Goal: Transaction & Acquisition: Subscribe to service/newsletter

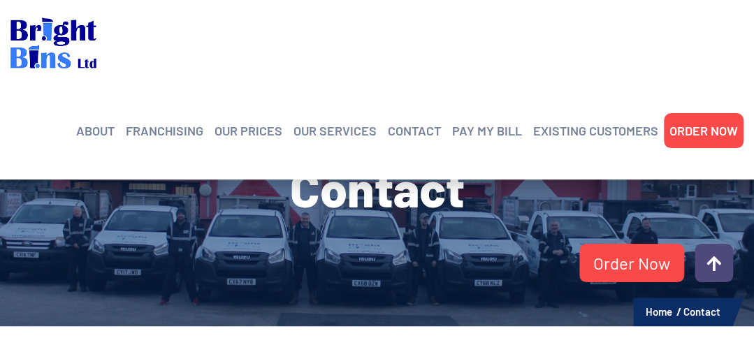
click at [653, 310] on link "Home" at bounding box center [659, 311] width 27 height 13
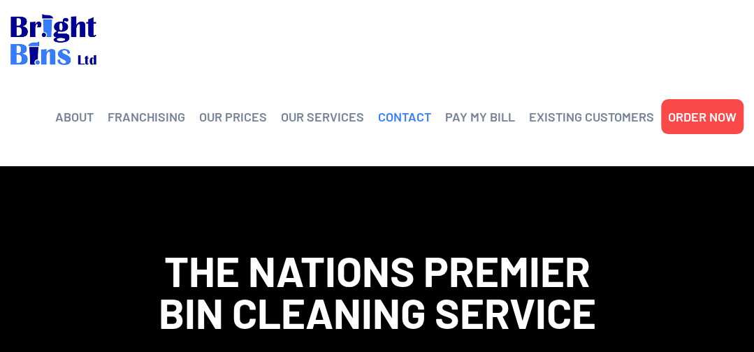
click at [410, 119] on link "CONTACT" at bounding box center [404, 116] width 53 height 21
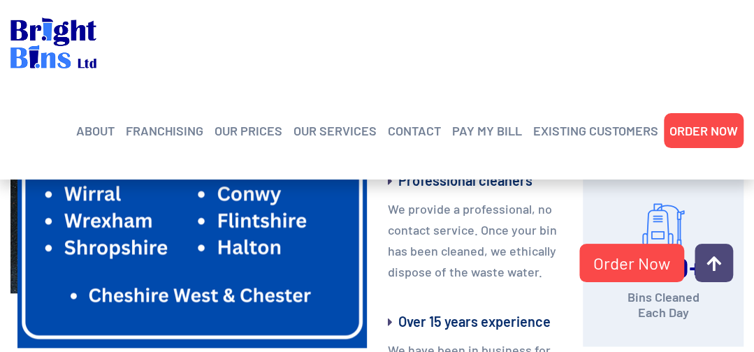
scroll to position [826, 0]
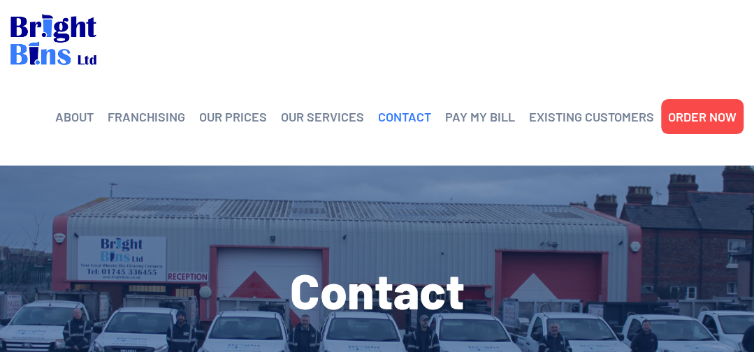
click at [415, 118] on link "CONTACT" at bounding box center [404, 116] width 53 height 21
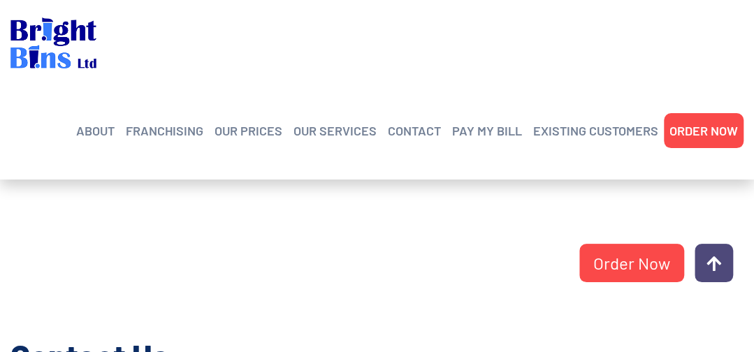
scroll to position [529, 0]
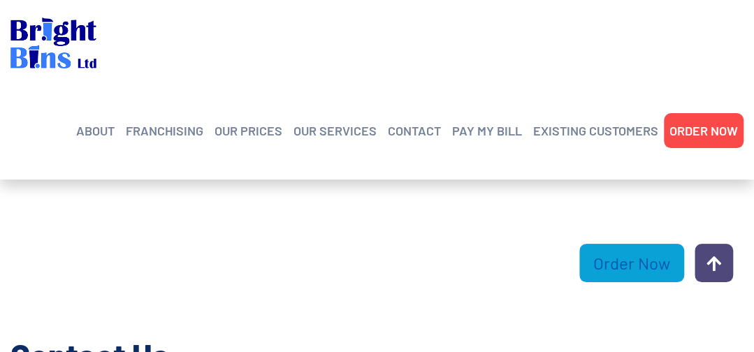
click at [597, 272] on link "Order Now" at bounding box center [631, 263] width 105 height 38
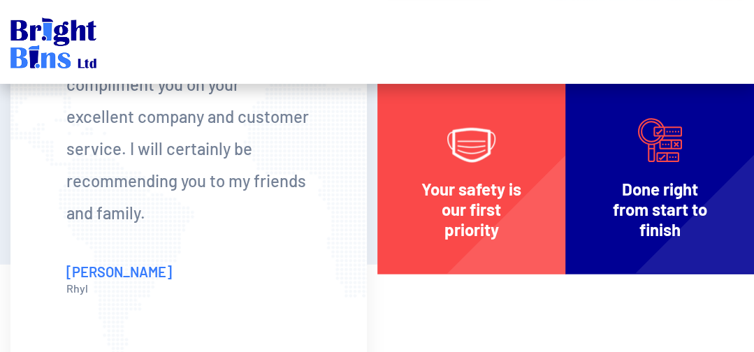
scroll to position [1358, 0]
